Goal: Information Seeking & Learning: Learn about a topic

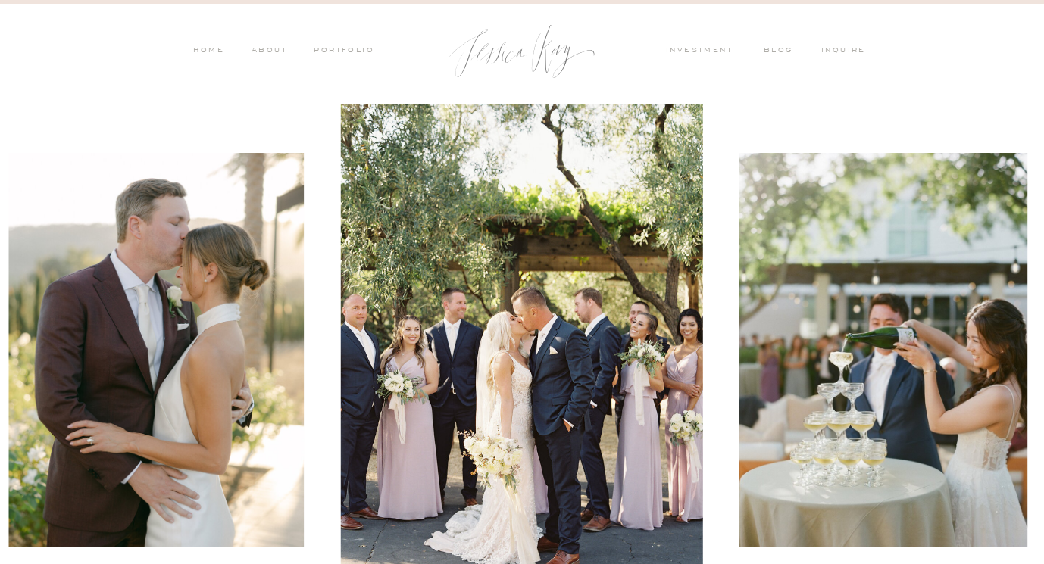
click at [332, 48] on nav "PORTFOLIO" at bounding box center [342, 52] width 63 height 14
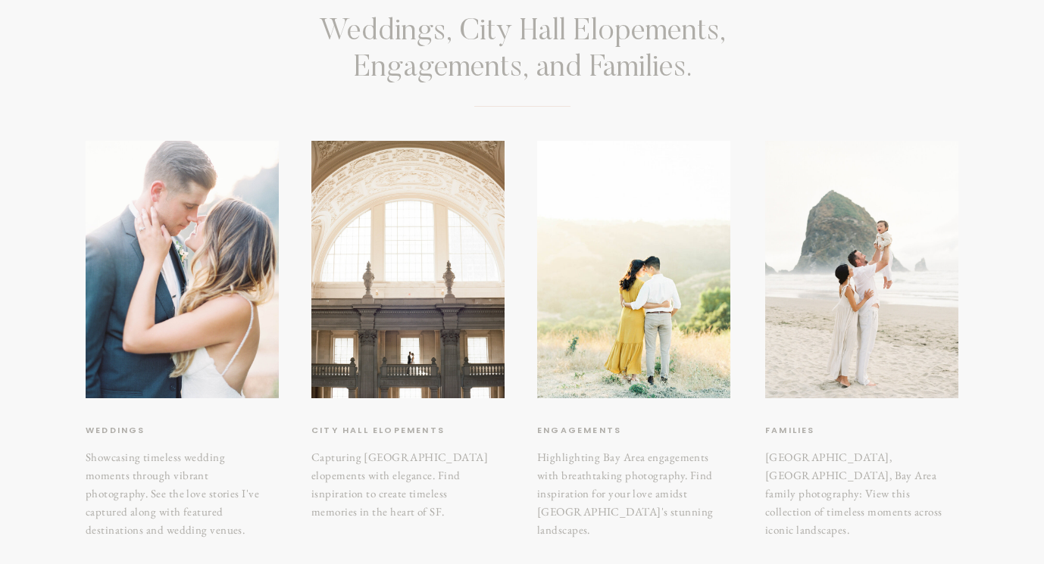
scroll to position [162, 0]
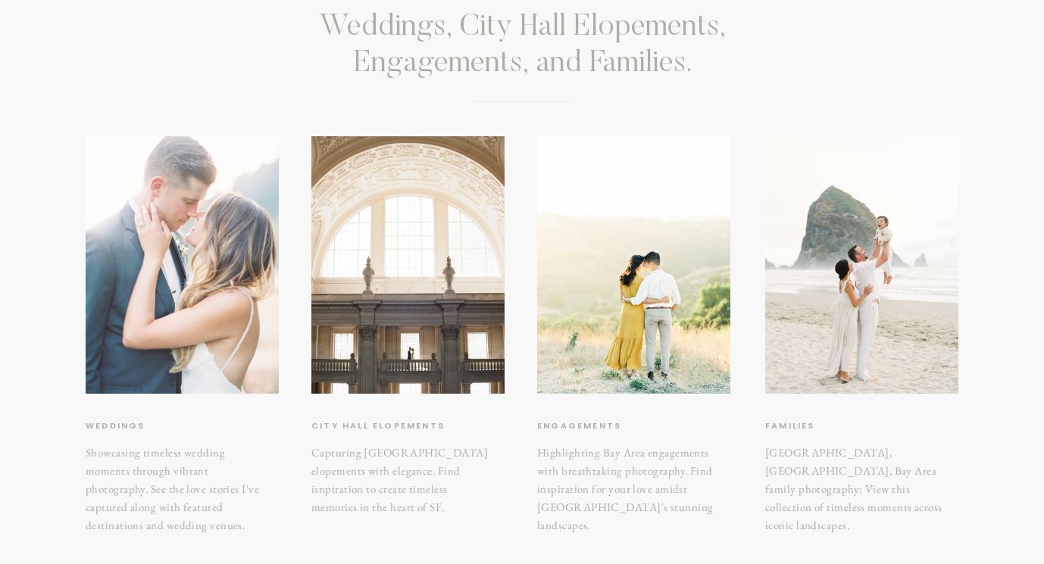
click at [176, 258] on div at bounding box center [182, 264] width 193 height 257
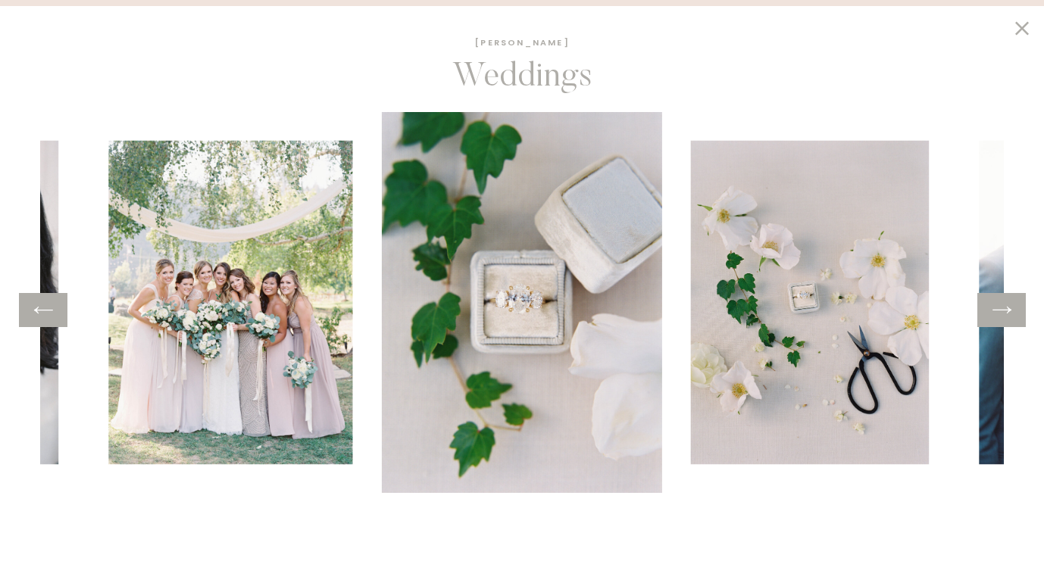
click at [1024, 27] on icon at bounding box center [1022, 28] width 14 height 14
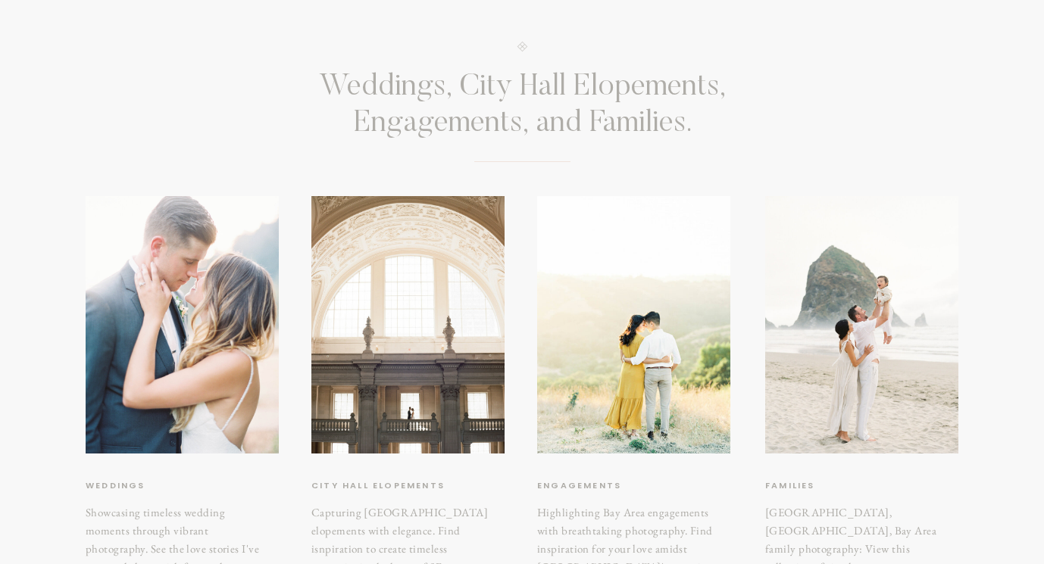
scroll to position [0, 0]
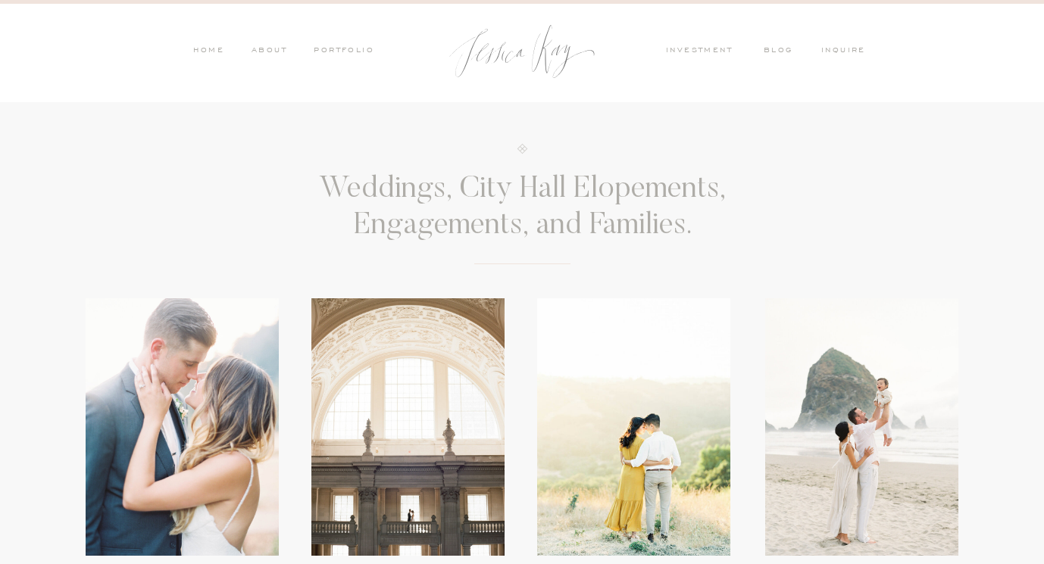
click at [712, 53] on nav "investment" at bounding box center [703, 52] width 74 height 14
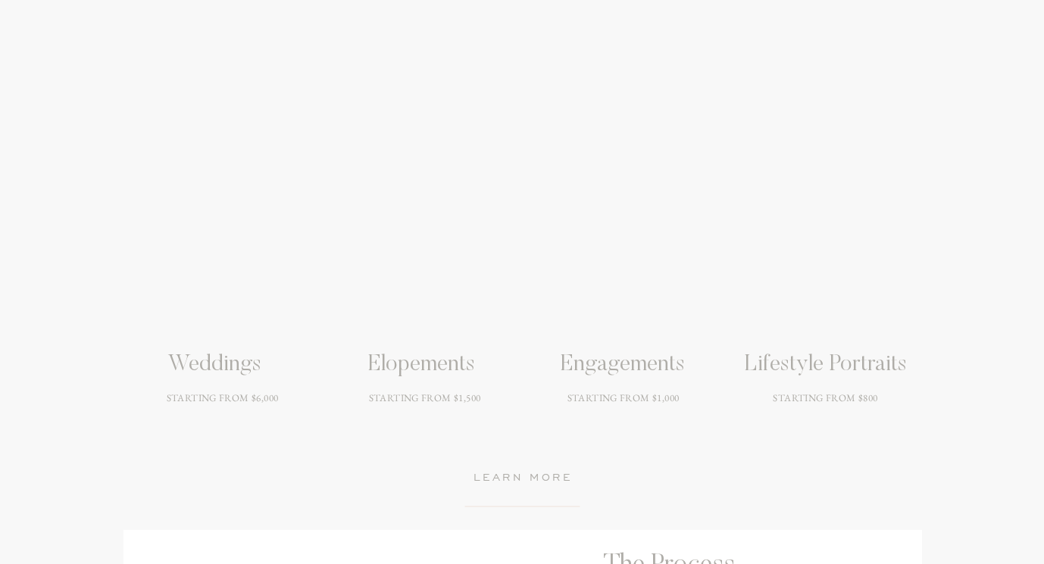
scroll to position [1958, 0]
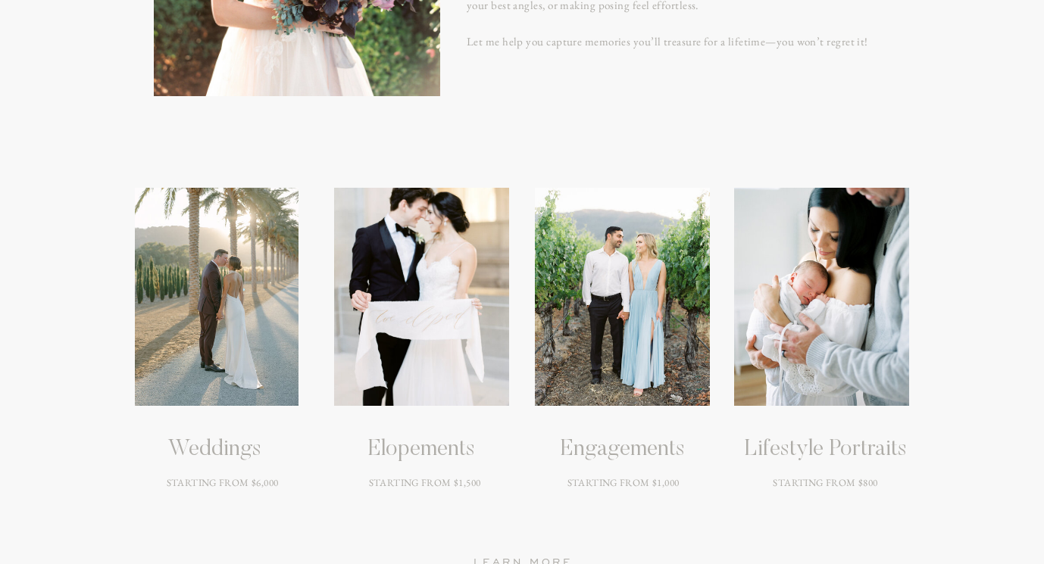
click at [217, 357] on div at bounding box center [217, 297] width 164 height 218
click at [218, 440] on h3 "Weddings" at bounding box center [213, 449] width 229 height 27
click at [256, 316] on div at bounding box center [217, 297] width 164 height 218
drag, startPoint x: 282, startPoint y: 479, endPoint x: 212, endPoint y: 487, distance: 70.1
click at [212, 488] on h3 "STARTING FROM $6,000" at bounding box center [222, 503] width 192 height 54
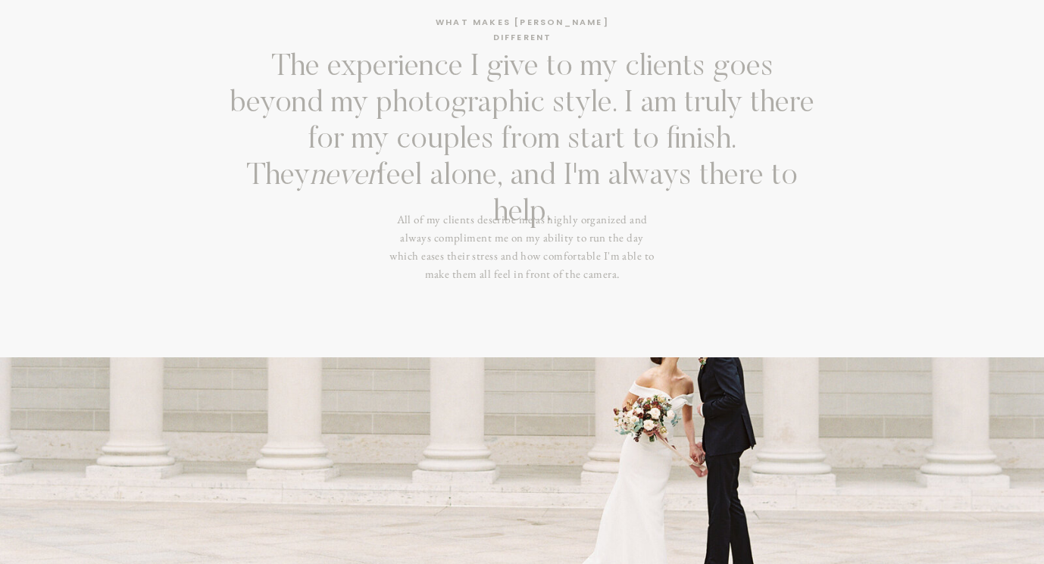
scroll to position [112, 0]
